Goal: Transaction & Acquisition: Purchase product/service

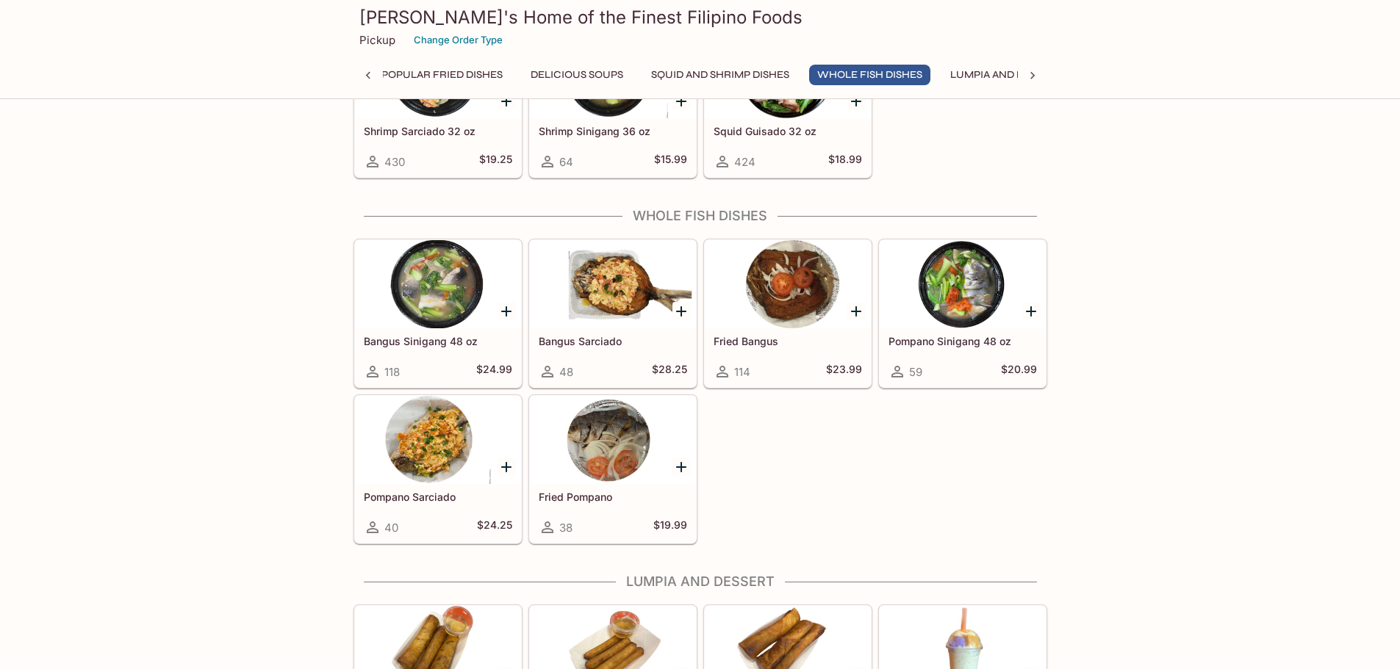
scroll to position [2596, 0]
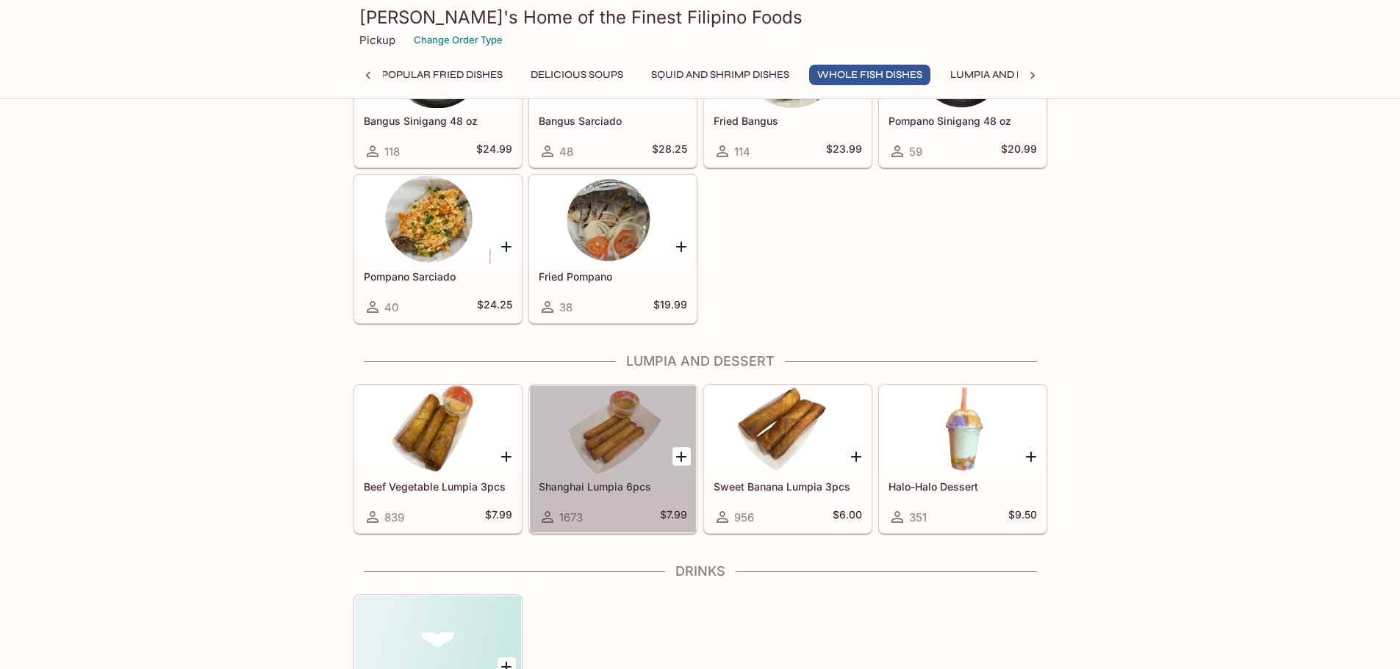
click at [611, 454] on div at bounding box center [613, 430] width 166 height 88
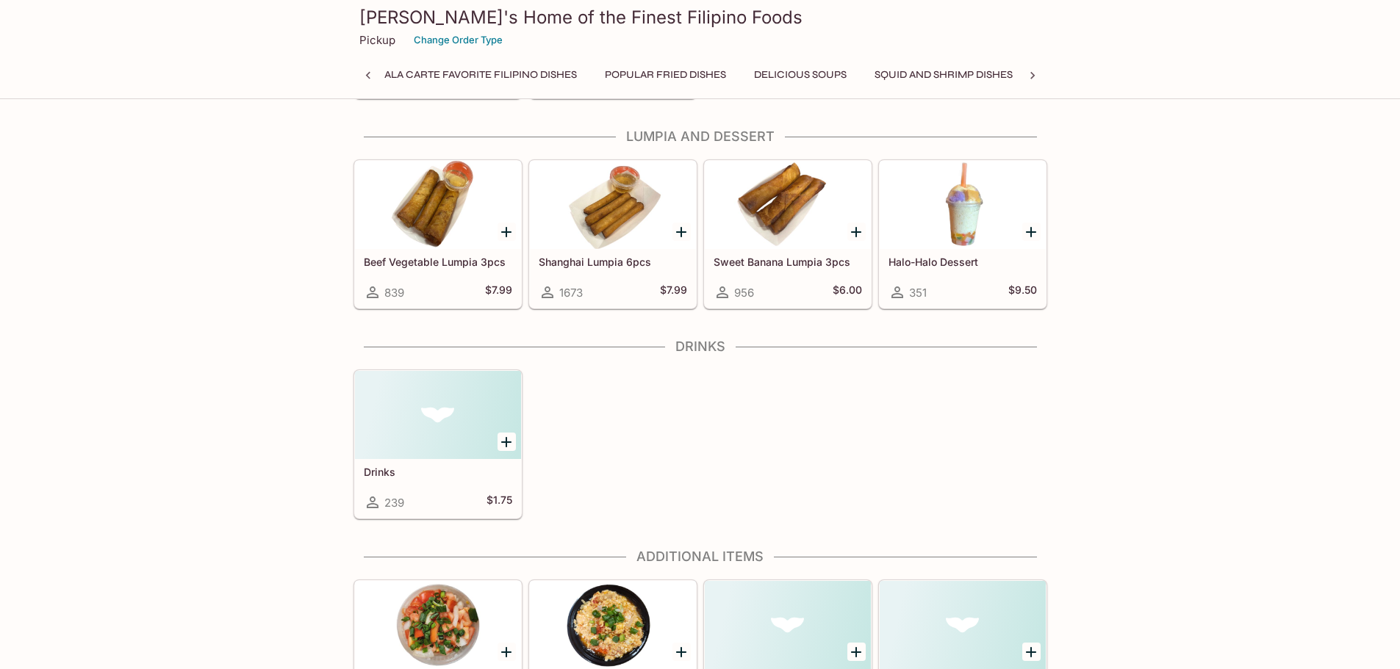
scroll to position [0, 771]
click at [680, 230] on icon "Add Shanghai Lumpia 6pcs" at bounding box center [681, 232] width 18 height 18
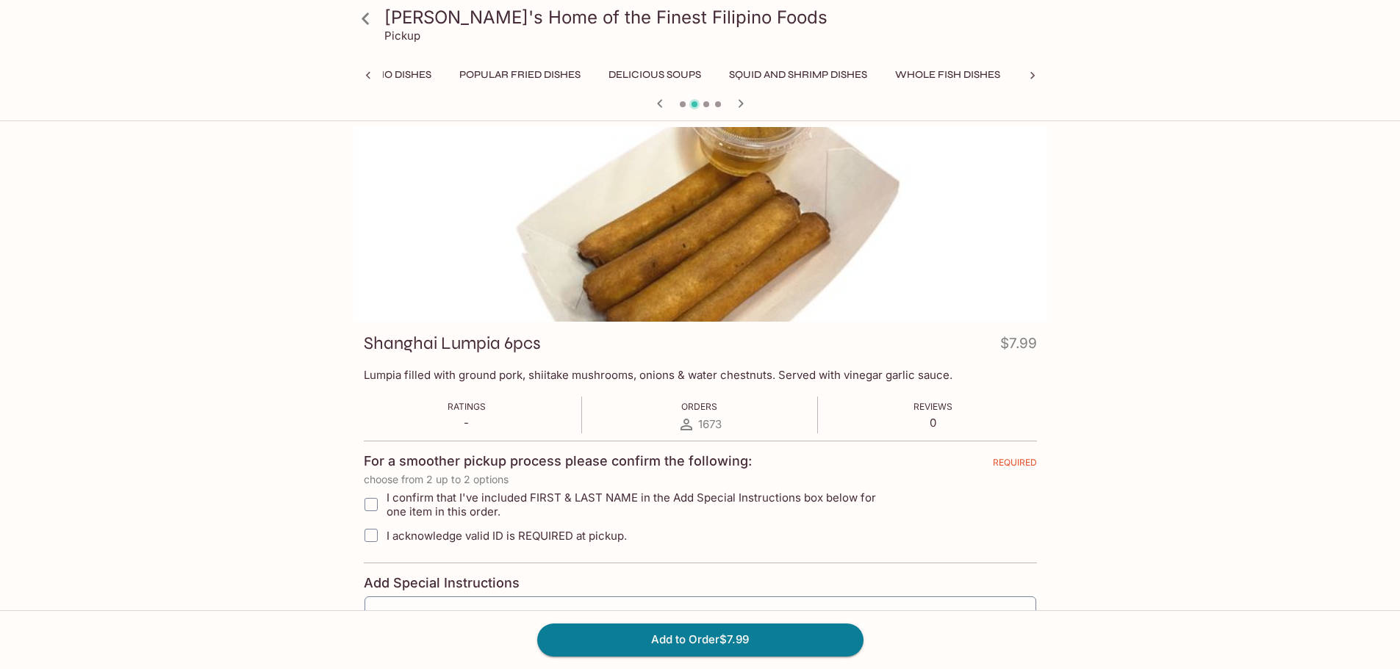
scroll to position [145, 0]
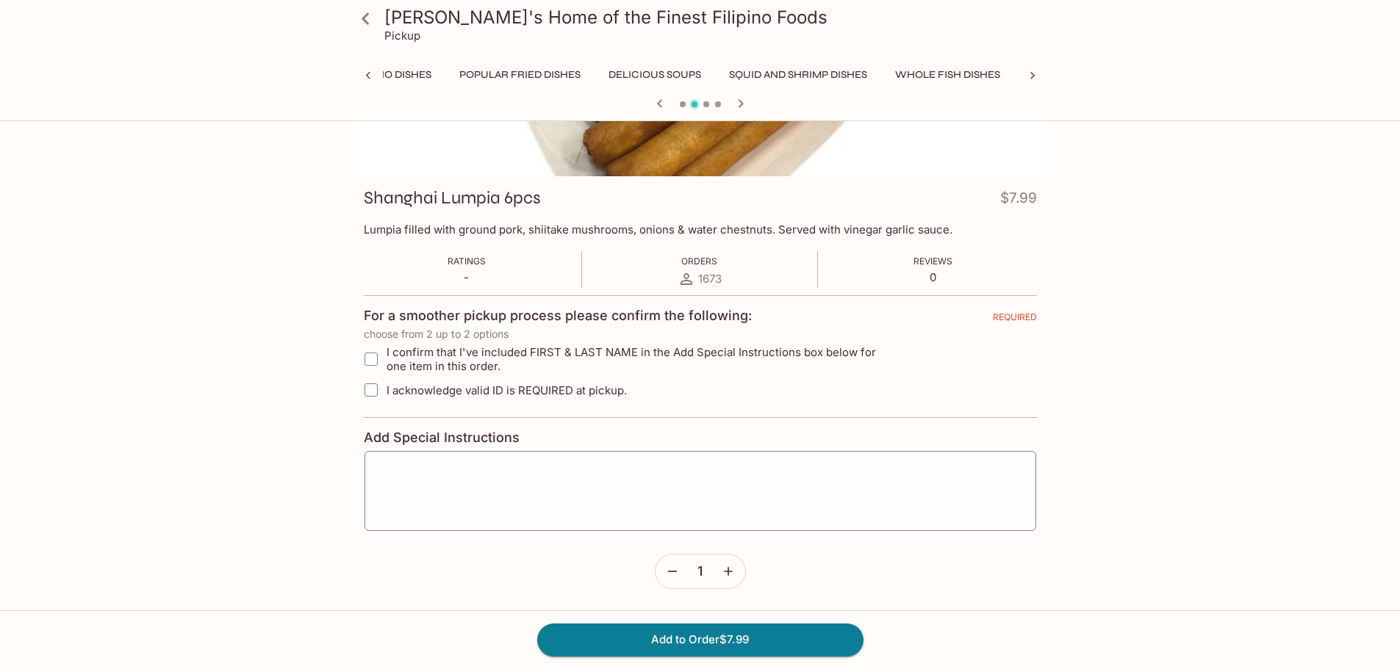
click at [372, 355] on input "I confirm that I've included FIRST & LAST NAME in the Add Special Instructions …" at bounding box center [370, 359] width 29 height 29
checkbox input "true"
click at [367, 387] on input "I acknowledge valid ID is REQUIRED at pickup." at bounding box center [370, 389] width 29 height 29
checkbox input "true"
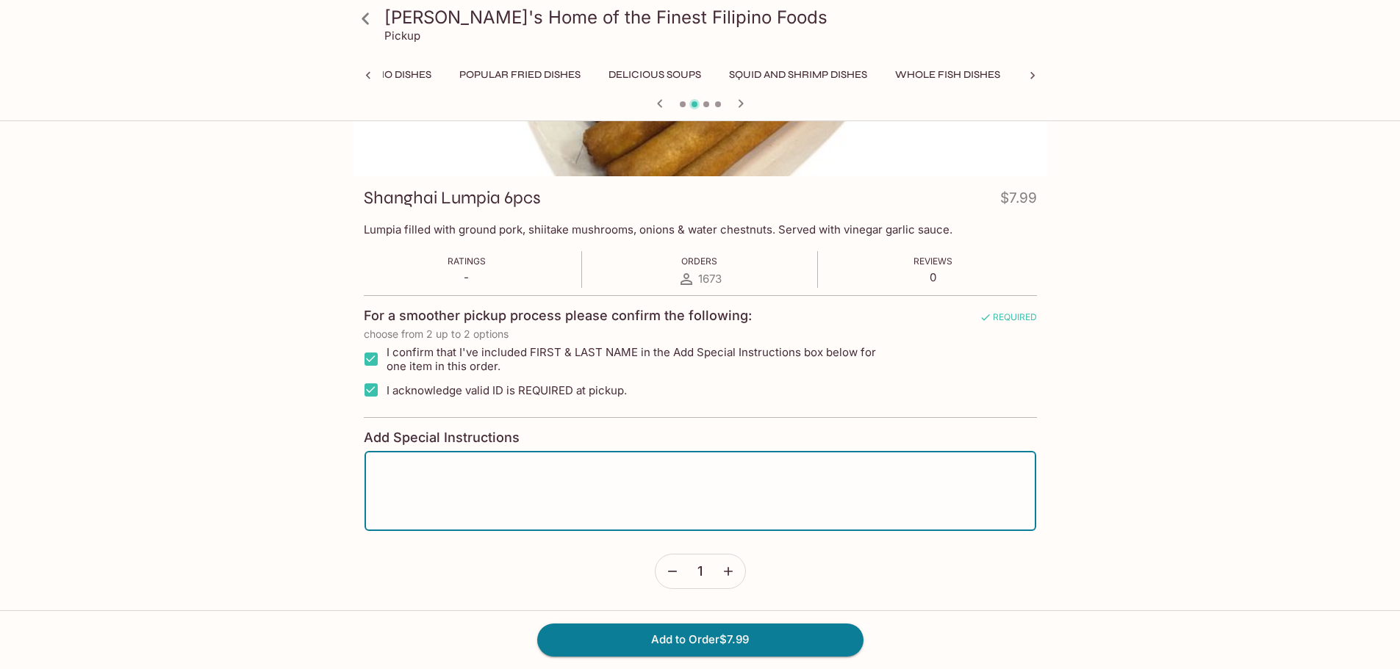
click at [468, 489] on textarea at bounding box center [700, 492] width 651 height 56
type textarea "[PERSON_NAME] Libres"
click at [763, 632] on button "Add to Order $7.99" at bounding box center [700, 640] width 326 height 32
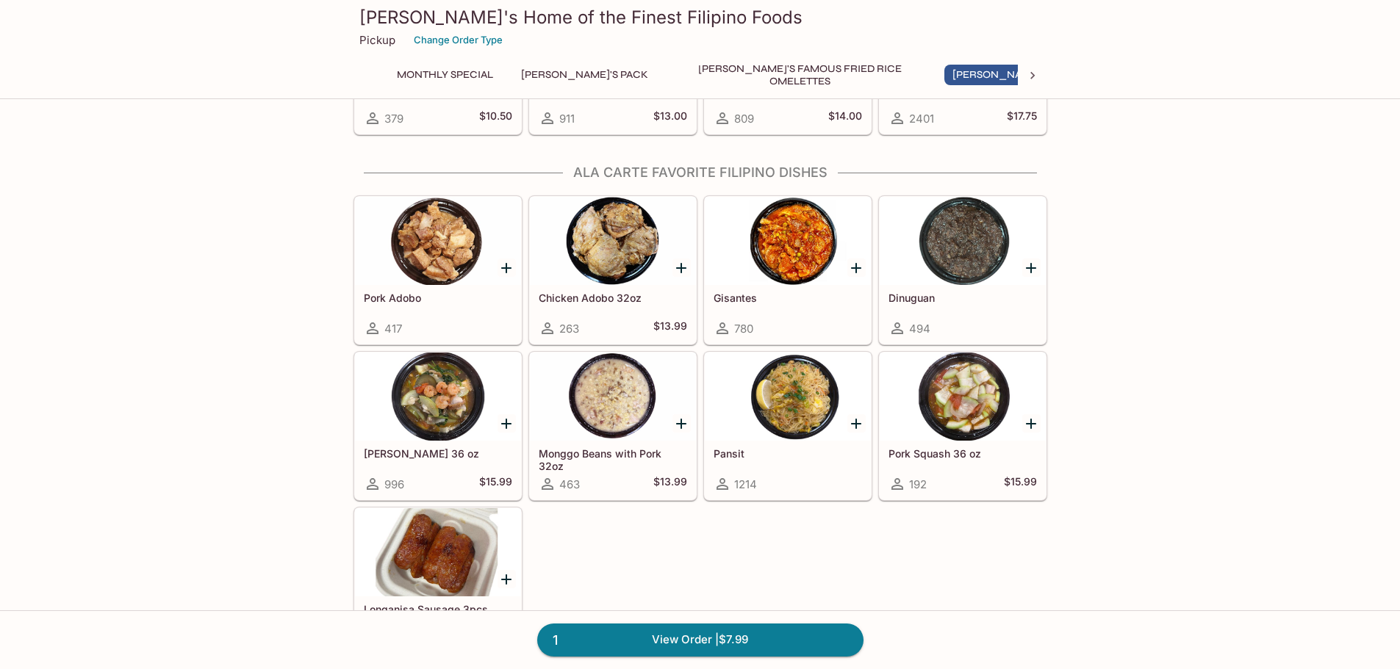
scroll to position [735, 0]
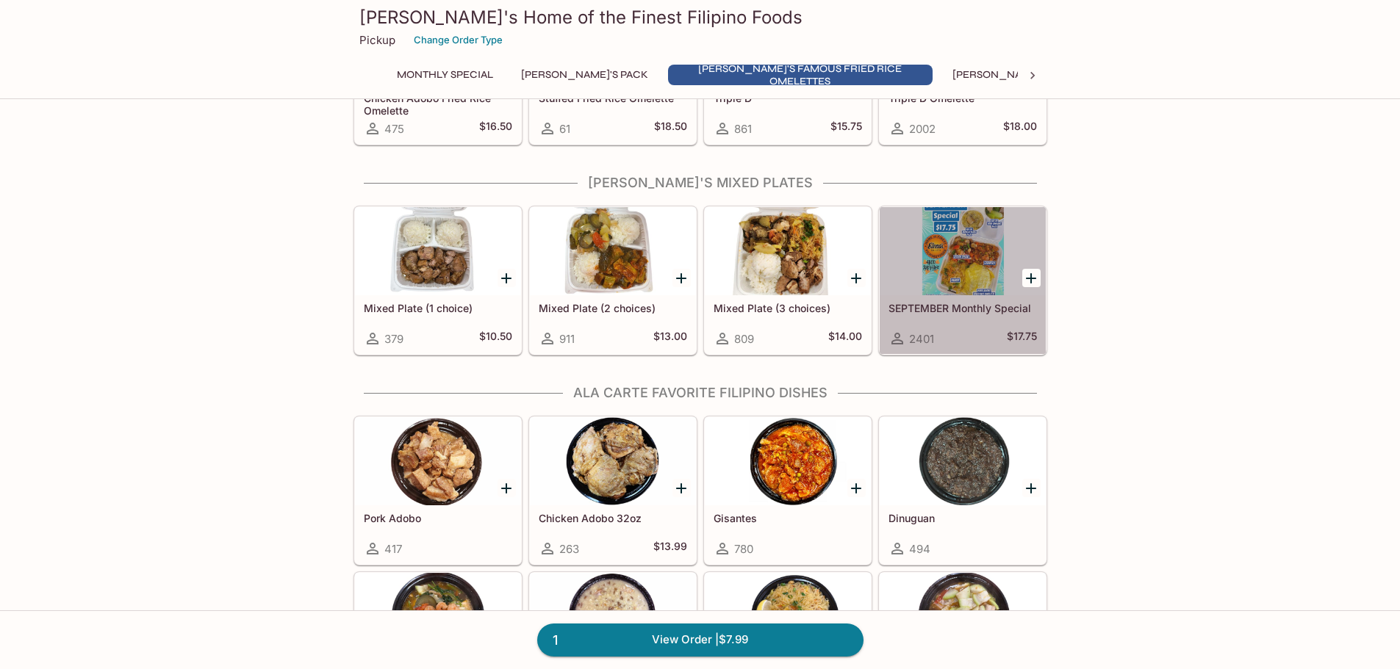
click at [962, 273] on div at bounding box center [962, 251] width 166 height 88
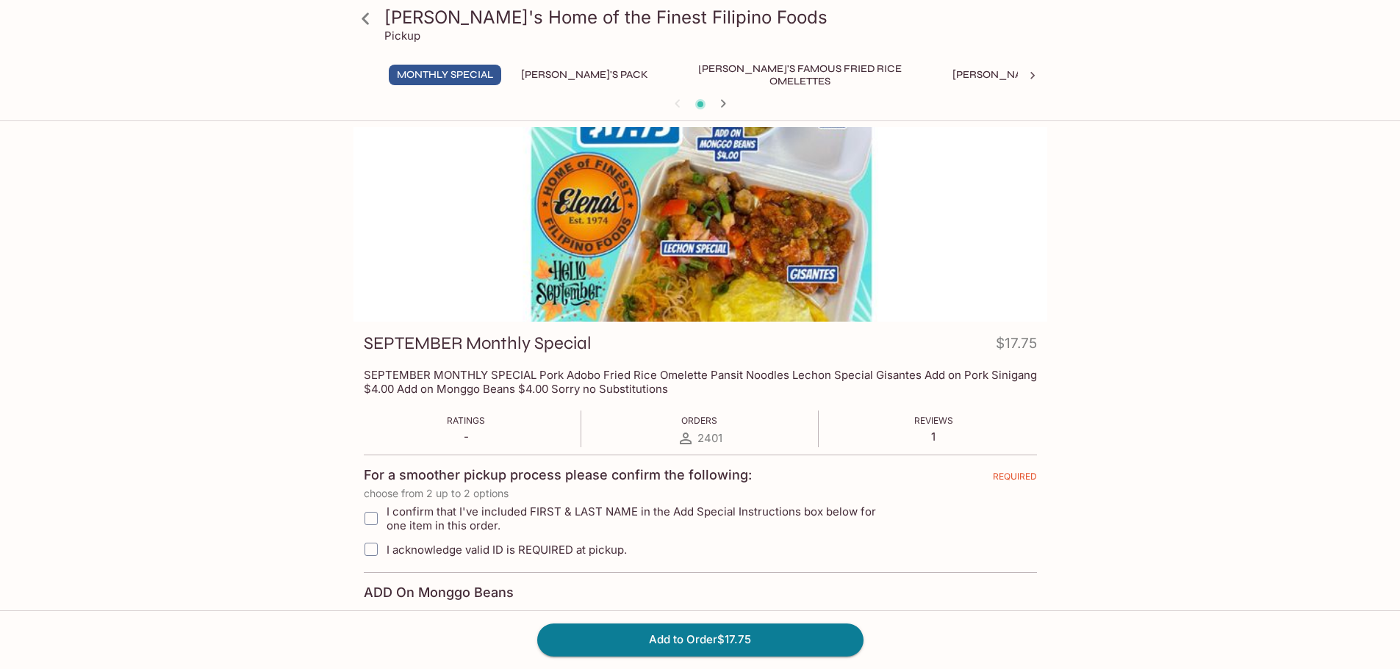
scroll to position [469, 0]
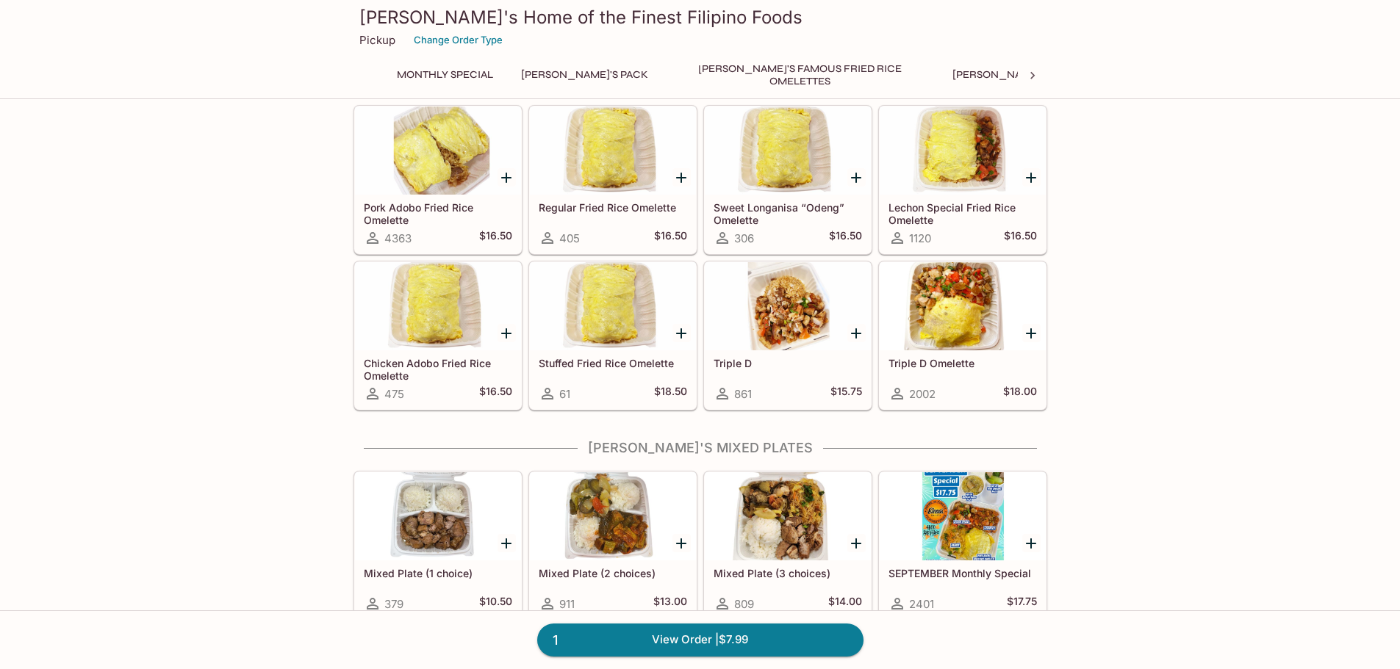
click at [1026, 330] on icon "Add Triple D Omelette" at bounding box center [1031, 334] width 18 height 18
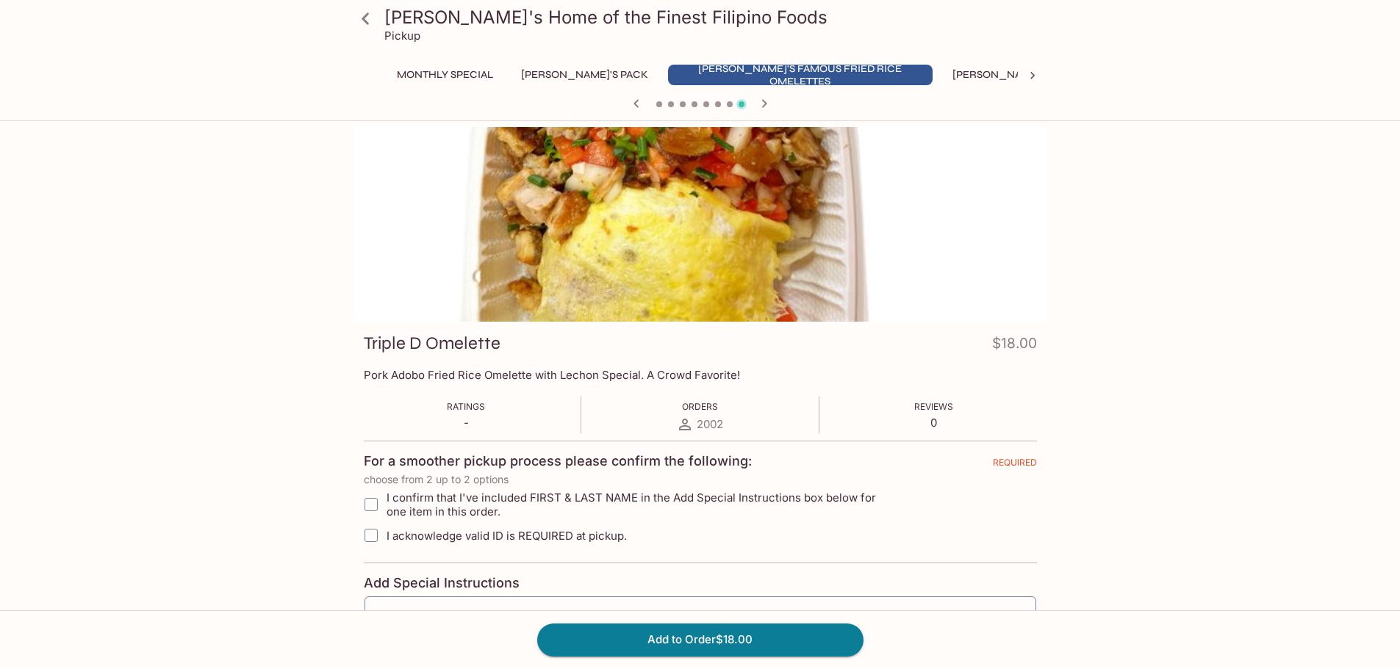
scroll to position [220, 0]
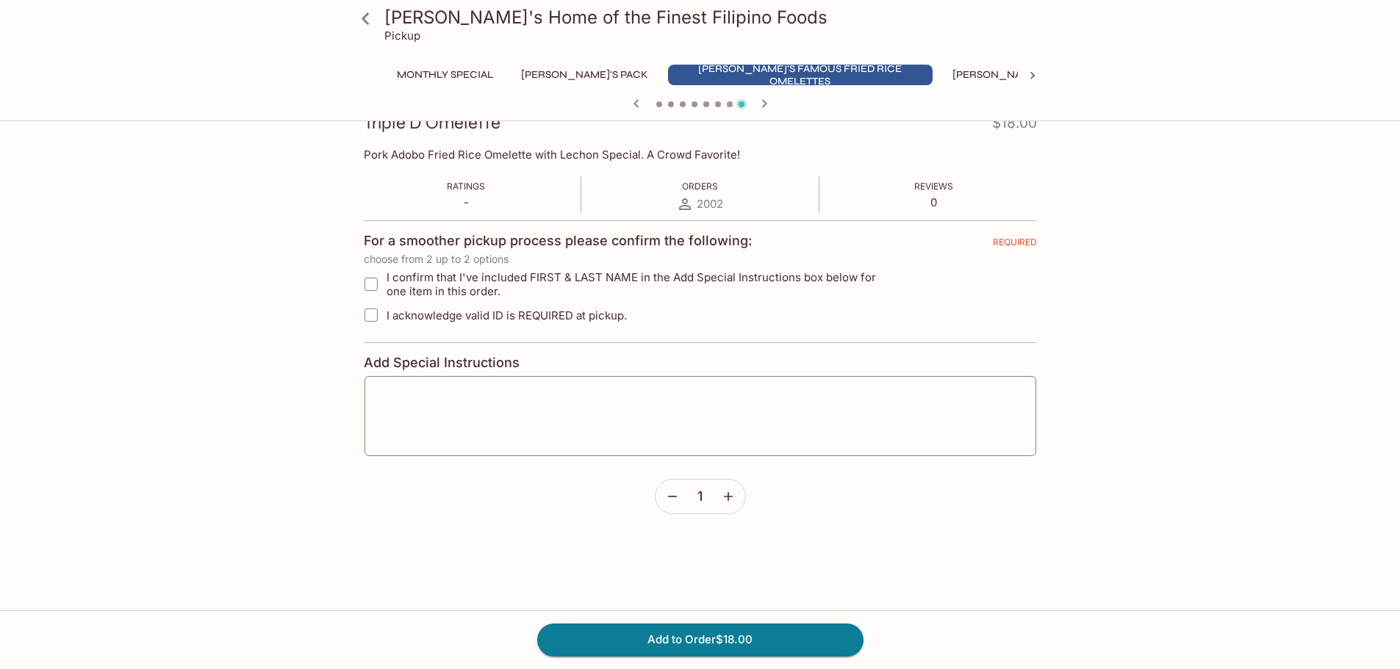
click at [367, 282] on input "I confirm that I've included FIRST & LAST NAME in the Add Special Instructions …" at bounding box center [370, 284] width 29 height 29
checkbox input "true"
click at [369, 316] on input "I acknowledge valid ID is REQUIRED at pickup." at bounding box center [370, 314] width 29 height 29
checkbox input "true"
click at [448, 387] on div "x ​" at bounding box center [700, 416] width 673 height 82
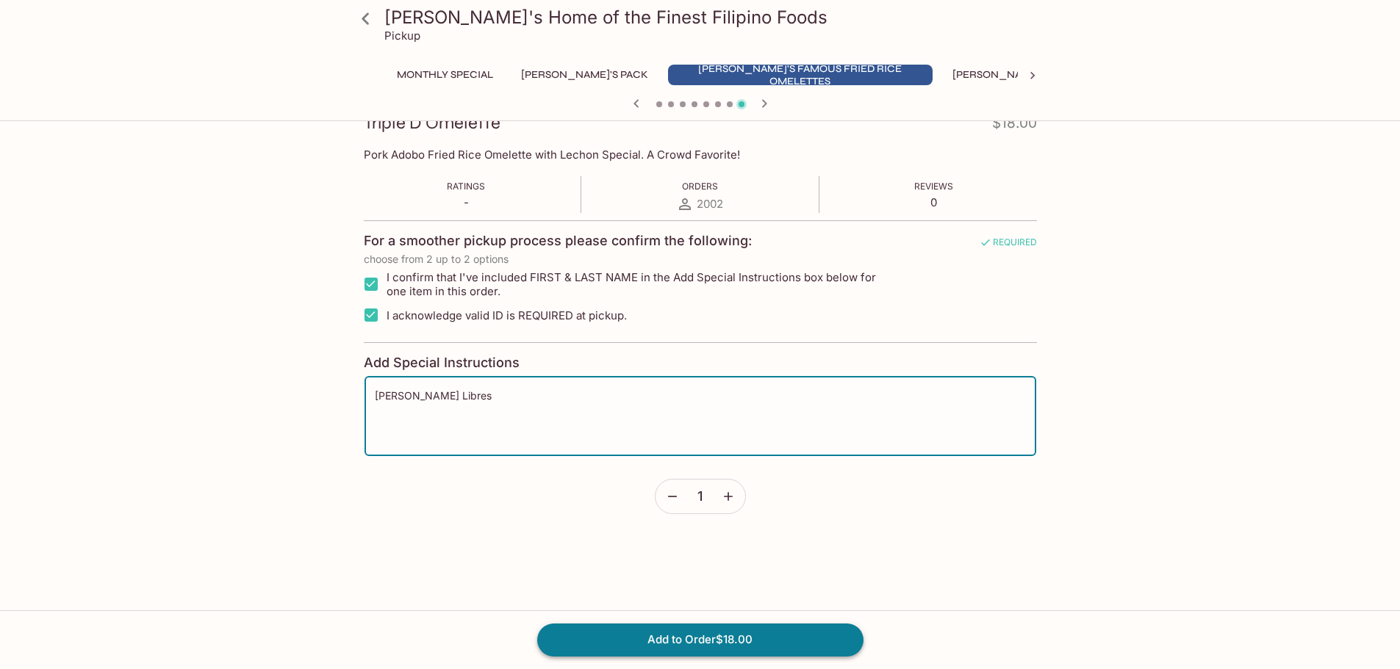
type textarea "[PERSON_NAME] Libres"
click at [735, 642] on button "Add to Order $18.00" at bounding box center [700, 640] width 326 height 32
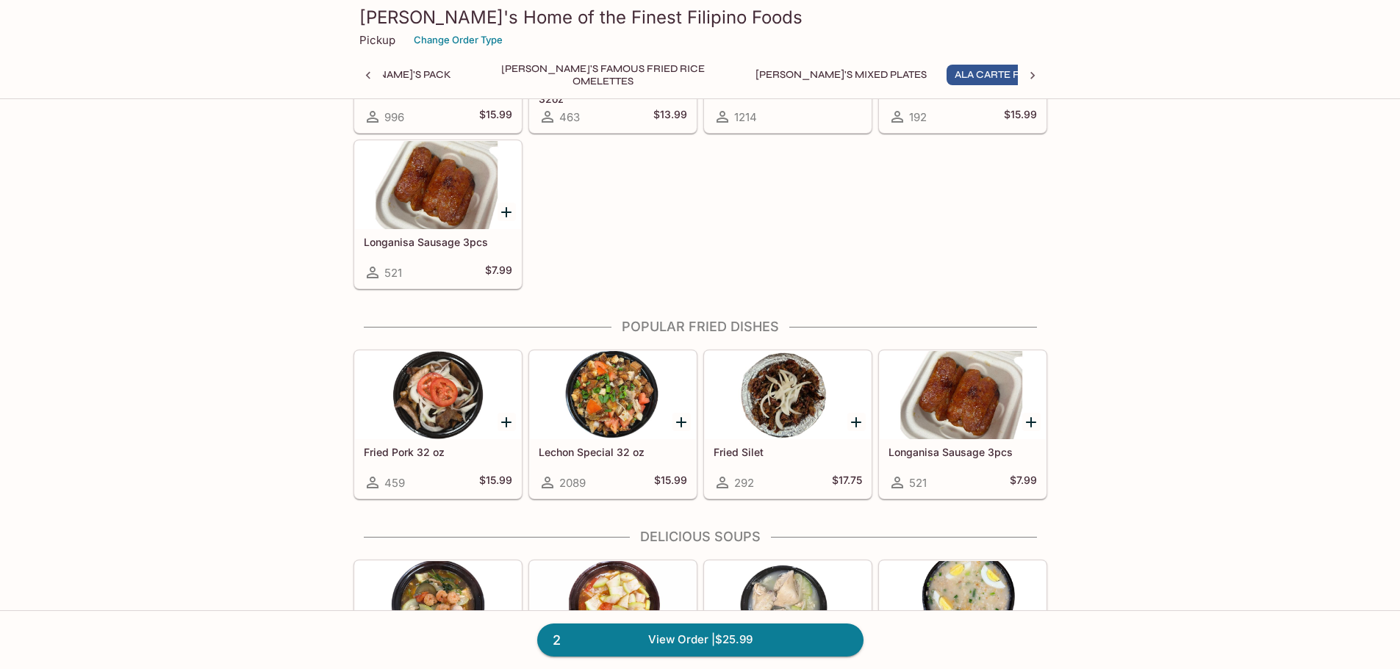
scroll to position [1249, 0]
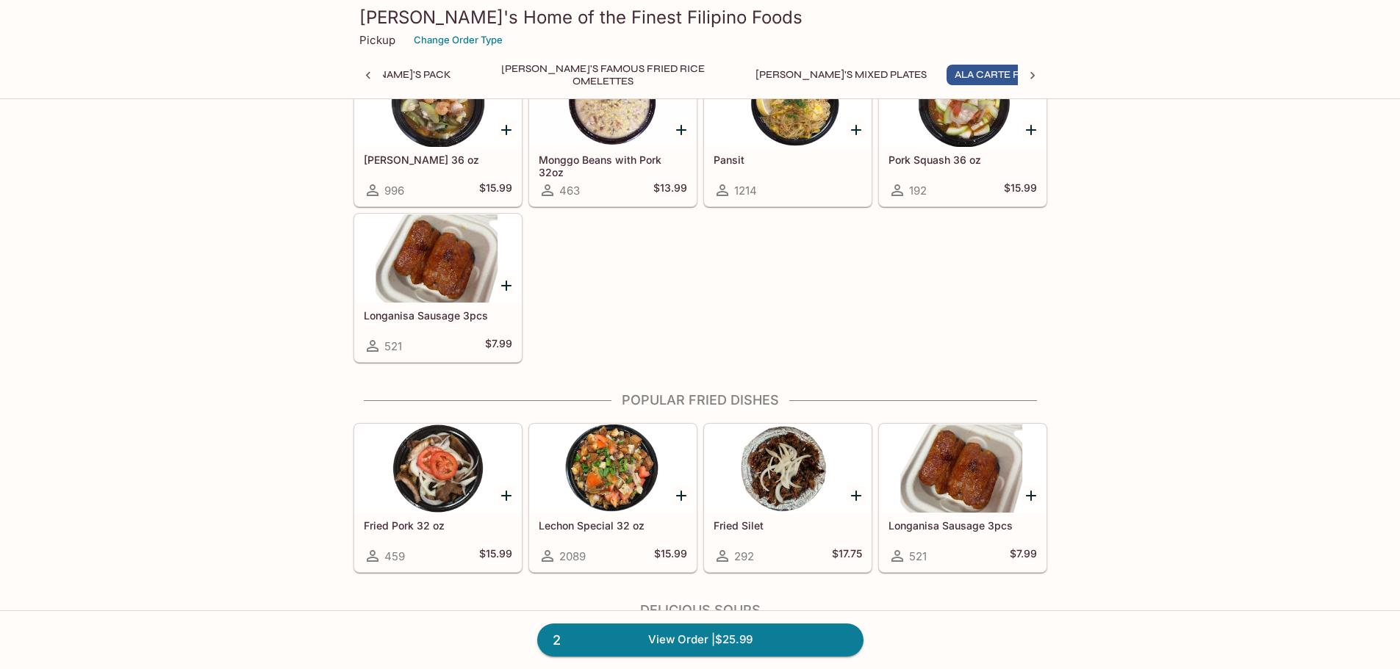
click at [505, 284] on icon "Add Longanisa Sausage 3pcs" at bounding box center [506, 286] width 10 height 10
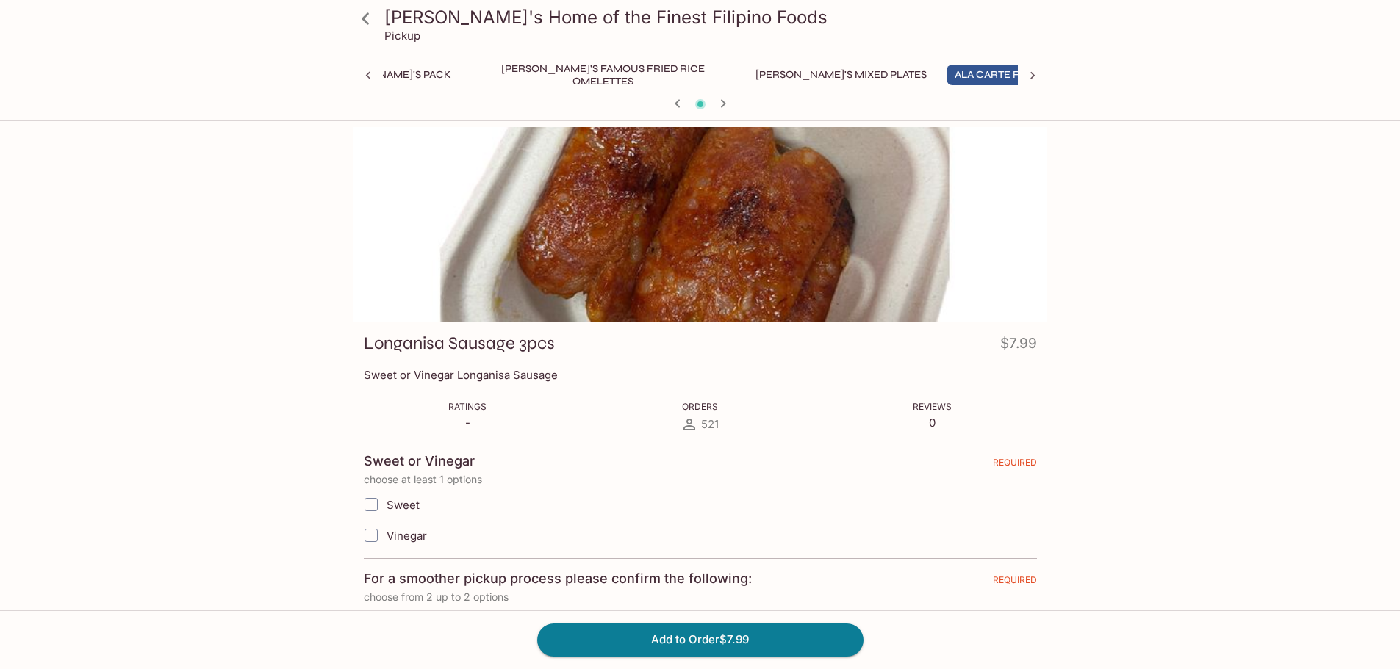
scroll to position [147, 0]
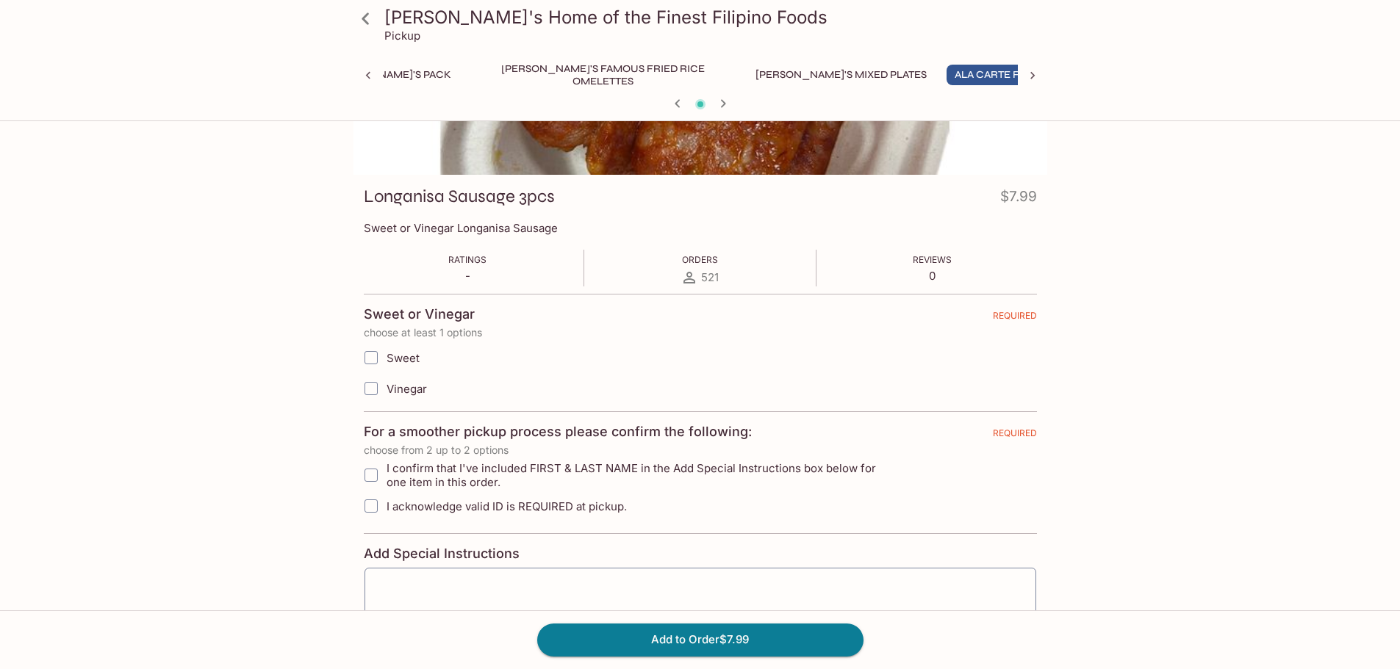
click at [370, 354] on input "Sweet" at bounding box center [370, 357] width 29 height 29
checkbox input "true"
click at [373, 469] on input "I confirm that I've included FIRST & LAST NAME in the Add Special Instructions …" at bounding box center [370, 475] width 29 height 29
checkbox input "true"
click at [364, 504] on input "I acknowledge valid ID is REQUIRED at pickup." at bounding box center [370, 506] width 29 height 29
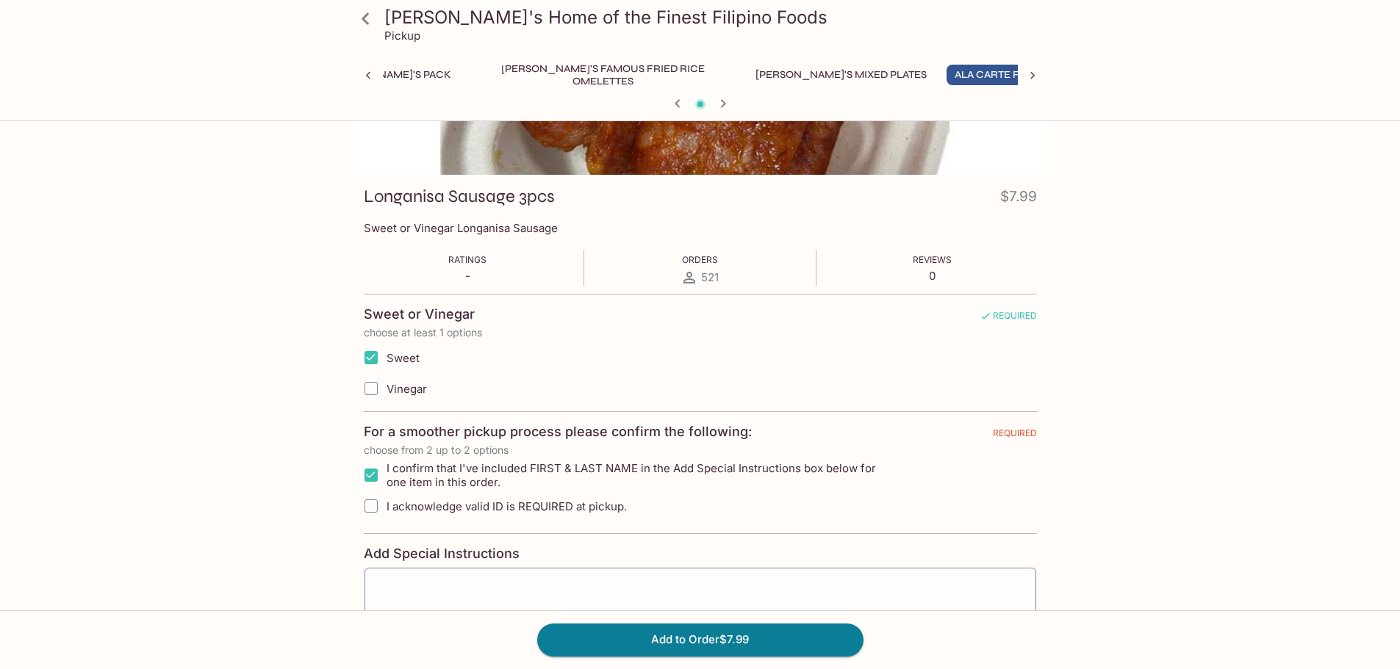
checkbox input "true"
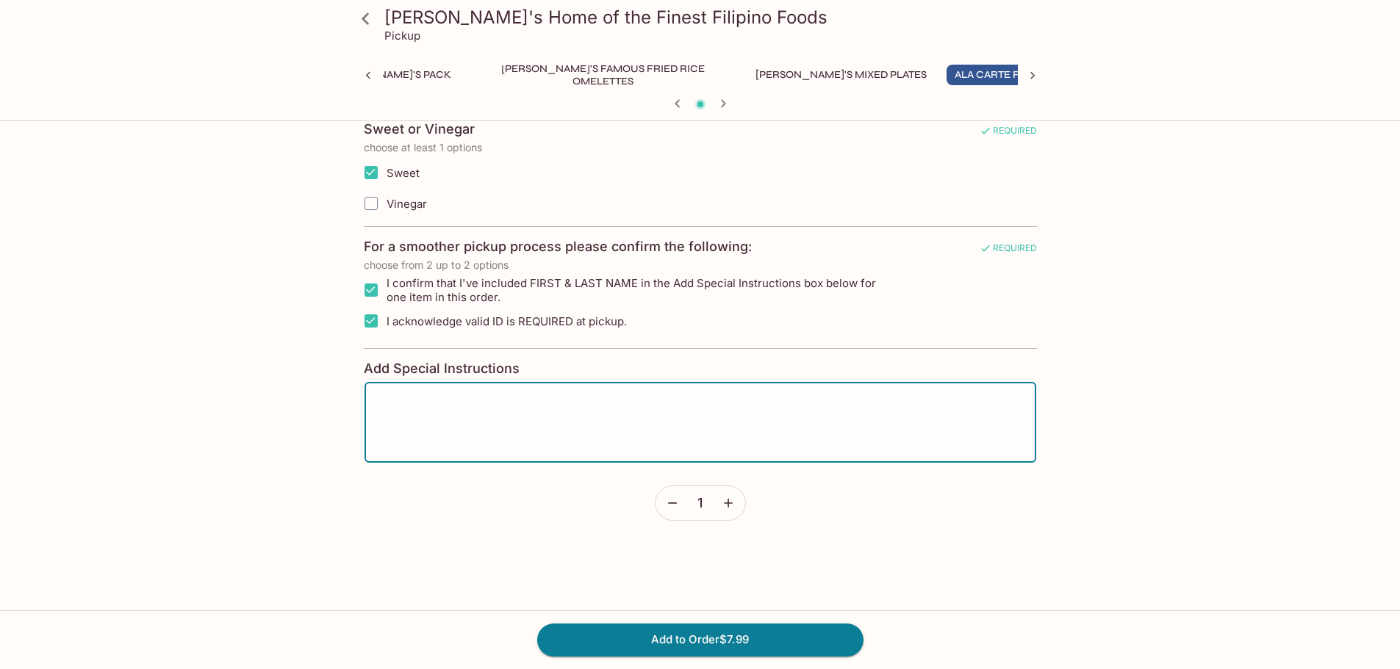
click at [638, 411] on textarea at bounding box center [700, 423] width 651 height 56
type textarea "s"
type textarea "[PERSON_NAME] Libres"
click at [747, 636] on button "Add to Order $7.99" at bounding box center [700, 640] width 326 height 32
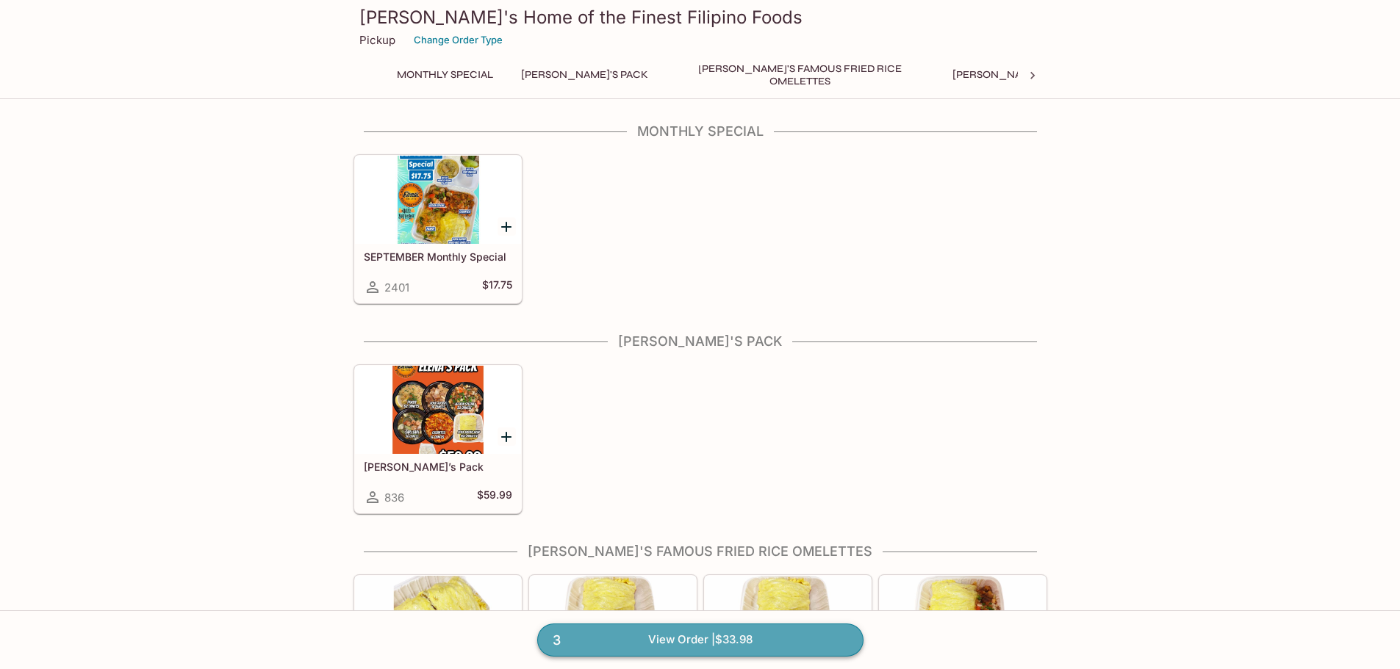
click at [784, 640] on link "3 View Order | $33.98" at bounding box center [700, 640] width 326 height 32
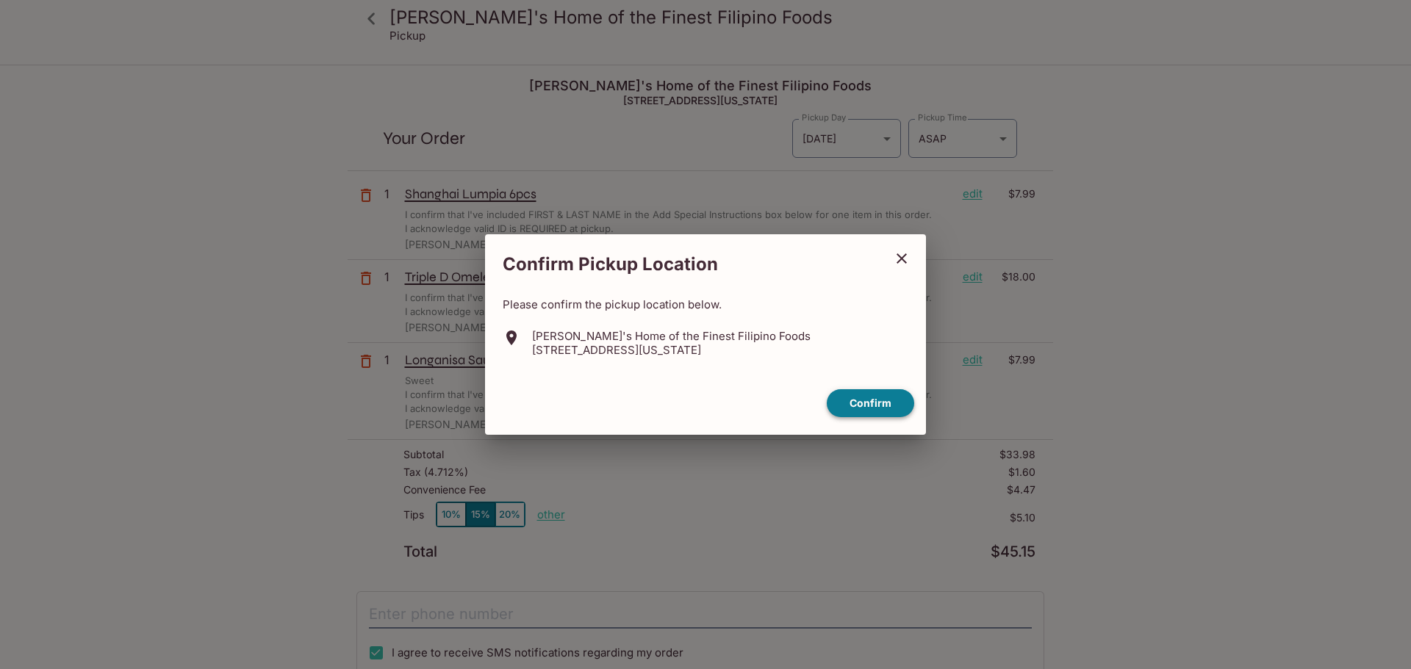
click at [883, 398] on button "Confirm" at bounding box center [870, 403] width 87 height 29
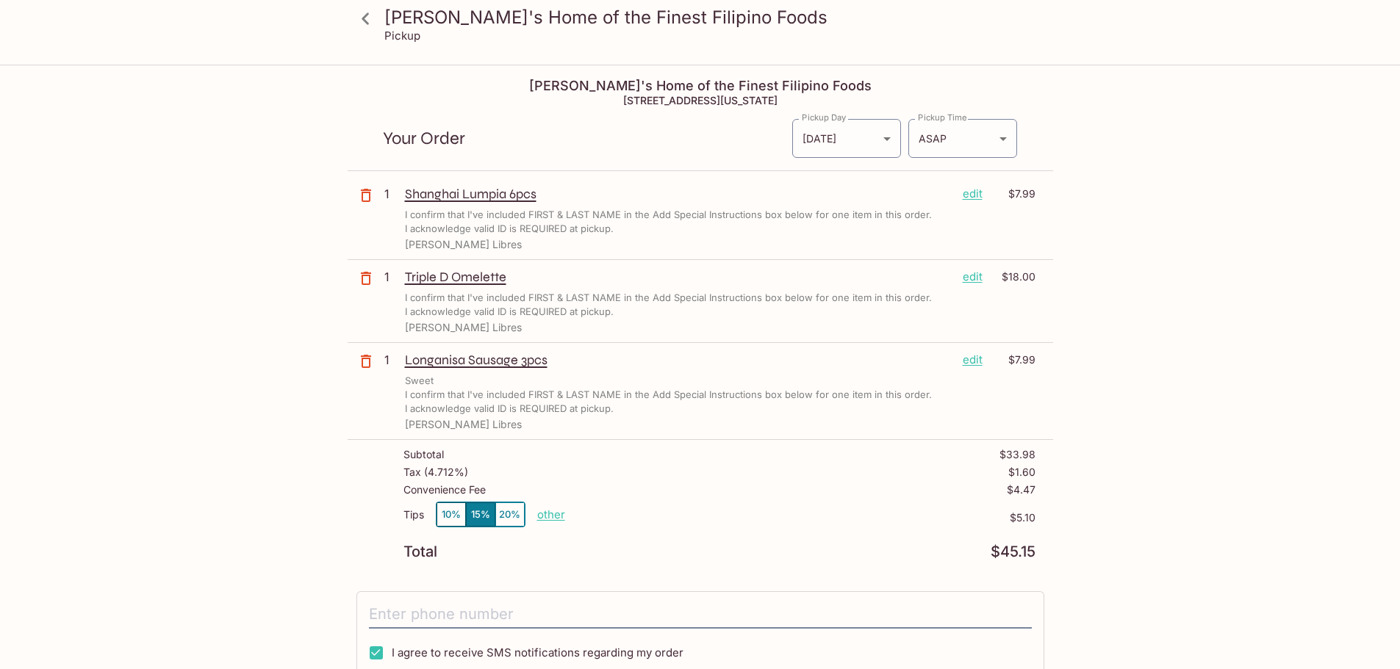
scroll to position [73, 0]
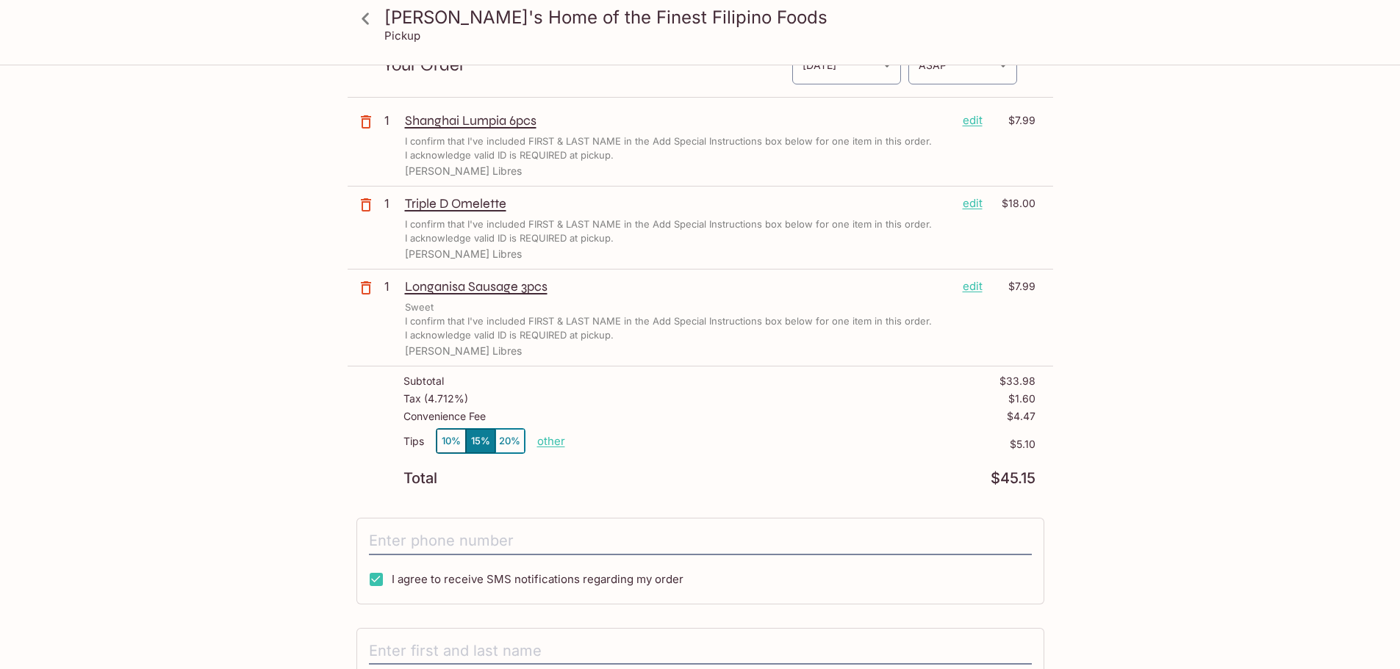
click at [448, 441] on button "10%" at bounding box center [450, 441] width 29 height 24
click at [550, 444] on p "other" at bounding box center [551, 441] width 28 height 14
drag, startPoint x: 633, startPoint y: 436, endPoint x: 685, endPoint y: 447, distance: 53.9
click at [685, 447] on div "Tips 10% 15% 20% Done 3.40 $3.40" at bounding box center [719, 449] width 632 height 43
type input "0.00"
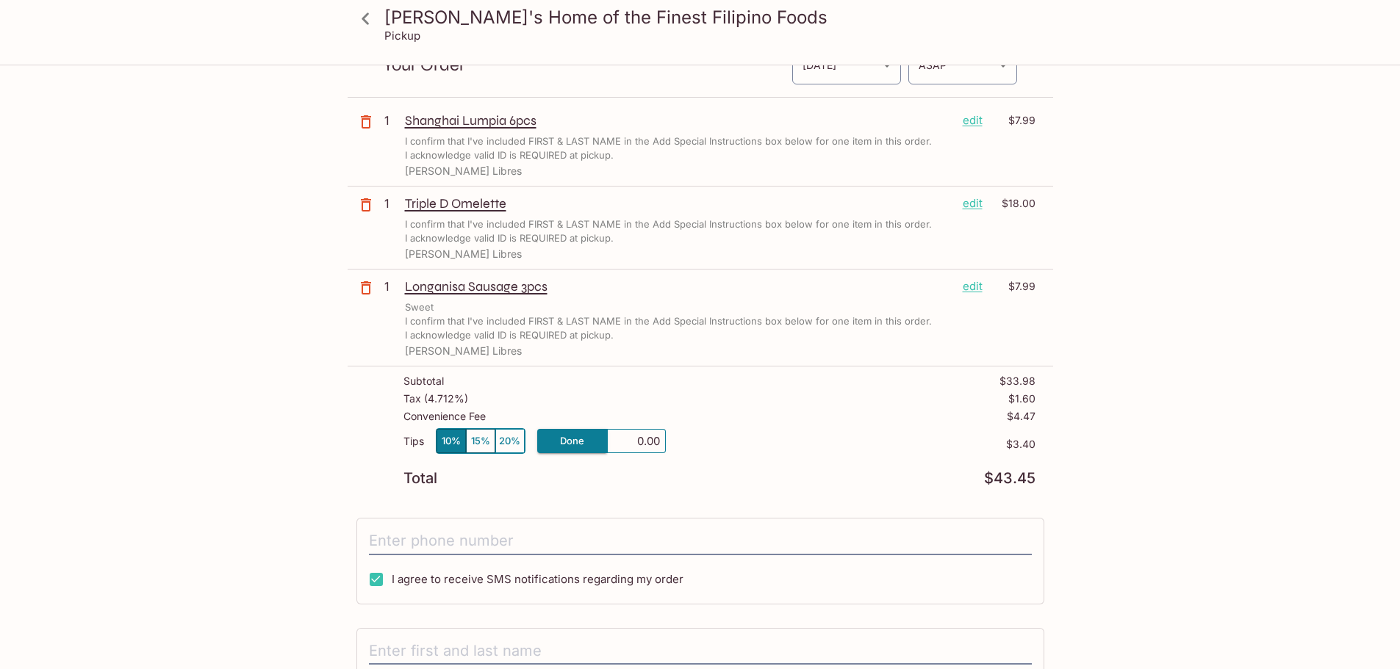
click at [797, 436] on div "Tips 10% 15% 20% Done 0.00 $3.40" at bounding box center [719, 449] width 632 height 43
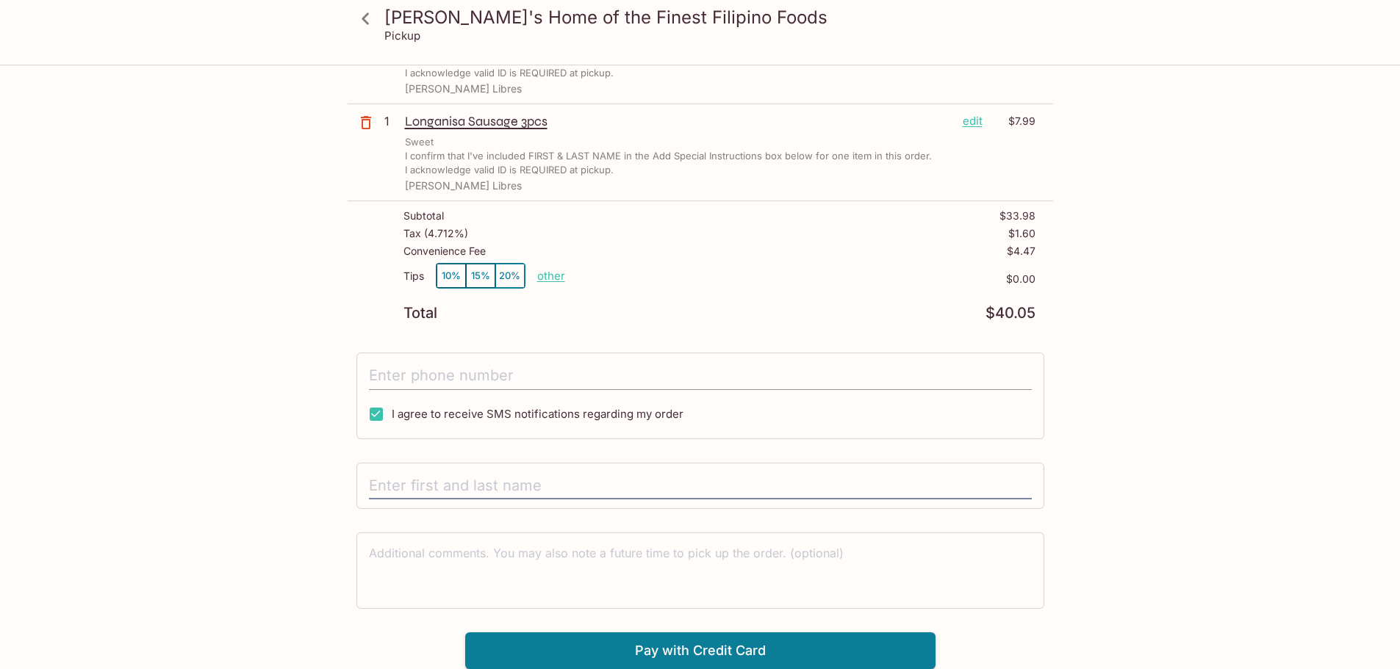
click at [461, 377] on input "tel" at bounding box center [700, 376] width 663 height 28
type input "[PHONE_NUMBER]"
click at [514, 503] on div at bounding box center [700, 486] width 688 height 47
click at [515, 473] on input "text" at bounding box center [700, 486] width 663 height 28
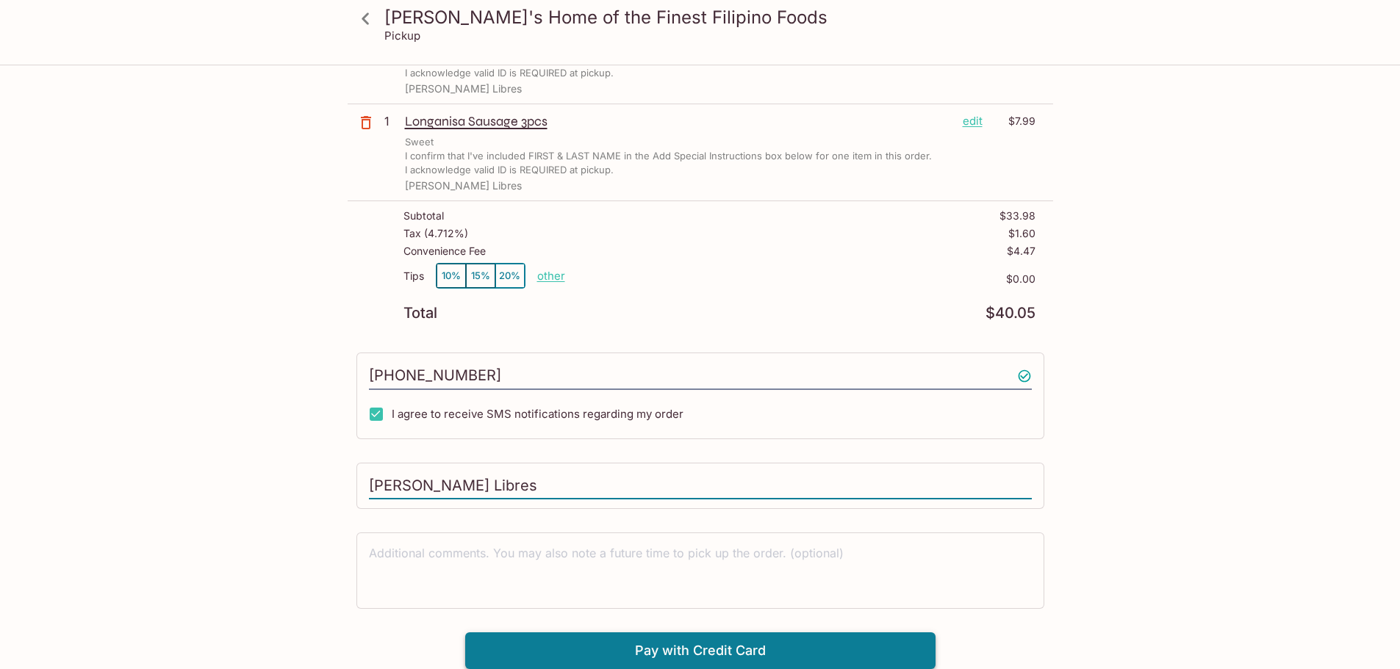
type input "[PERSON_NAME] Libres"
click at [742, 644] on button "Pay with Credit Card" at bounding box center [700, 651] width 470 height 37
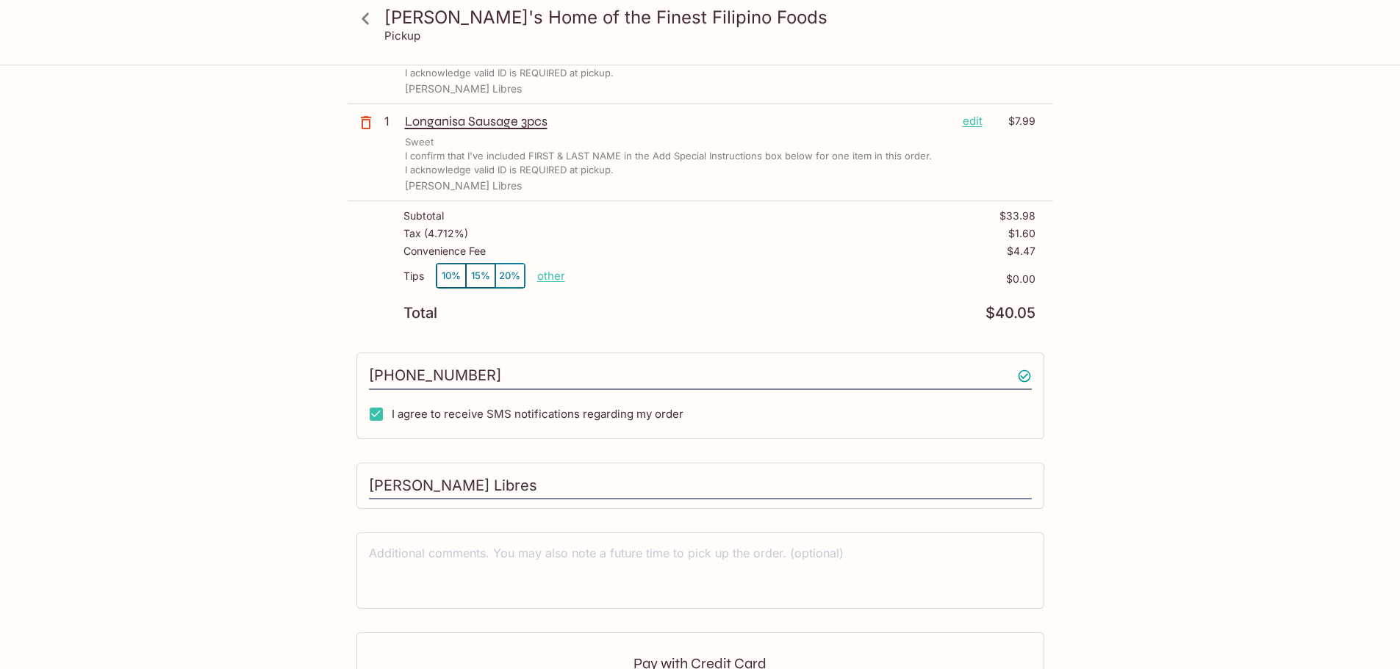
scroll to position [459, 0]
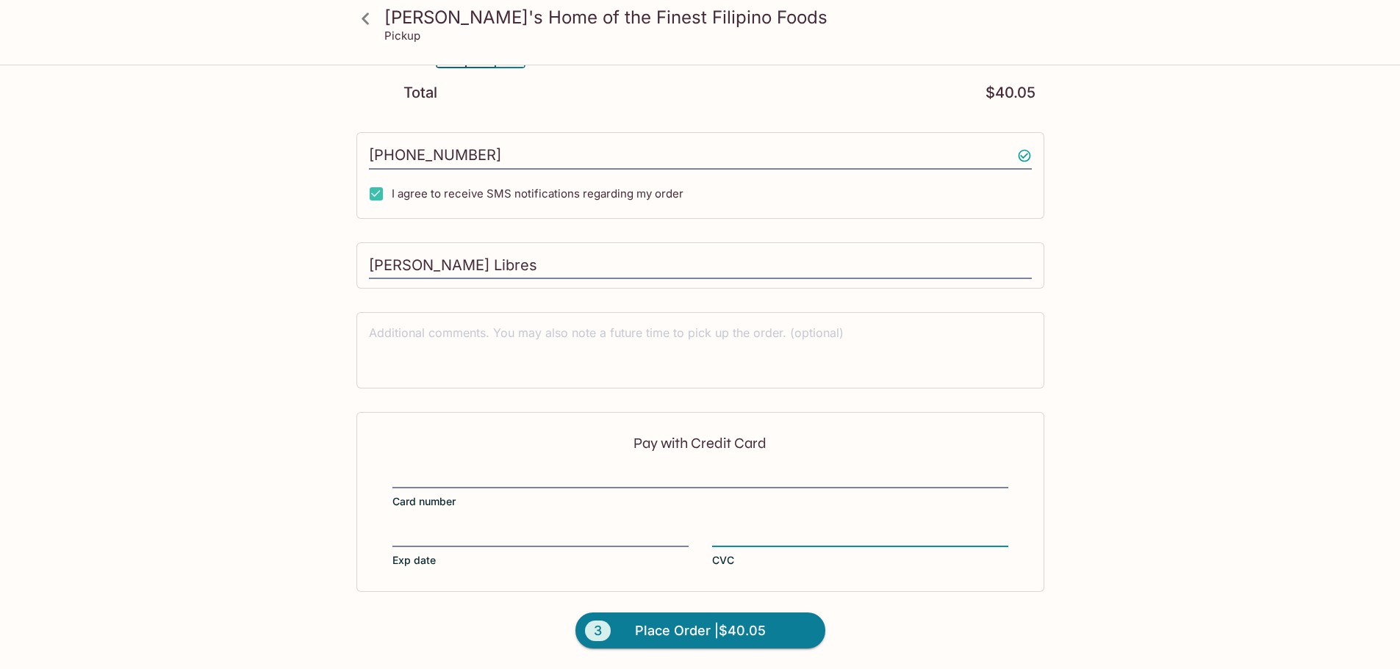
click at [1100, 527] on div "[PERSON_NAME]'s Home of the Finest Filipino Foods Pickup [PERSON_NAME]'s Home o…" at bounding box center [700, 138] width 940 height 1062
click at [670, 630] on span "Place Order | $40.05" at bounding box center [700, 631] width 131 height 24
